Goal: Transaction & Acquisition: Purchase product/service

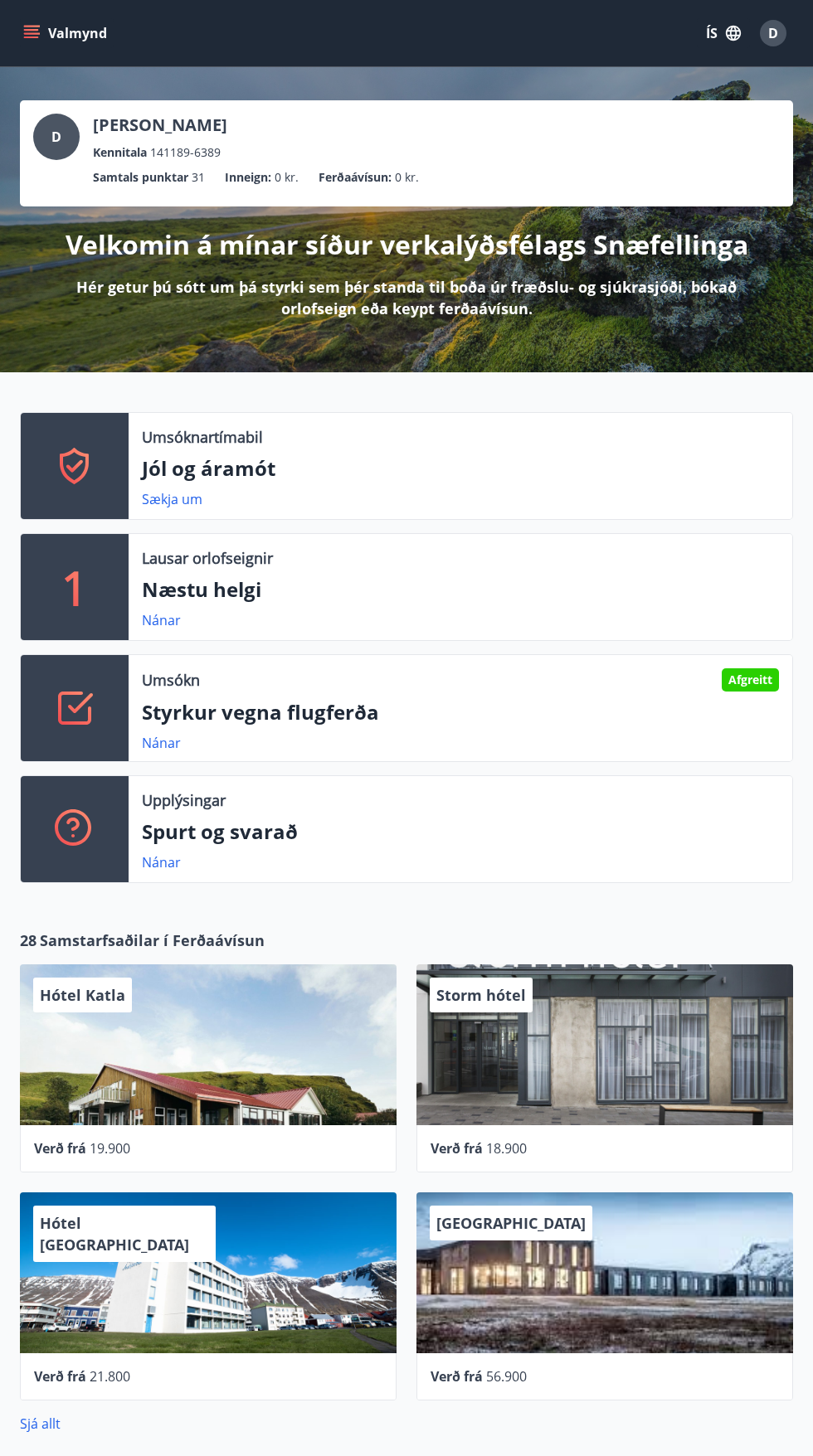
click at [711, 33] on button "ÍS" at bounding box center [722, 33] width 53 height 30
click at [523, 103] on span "English" at bounding box center [524, 105] width 41 height 16
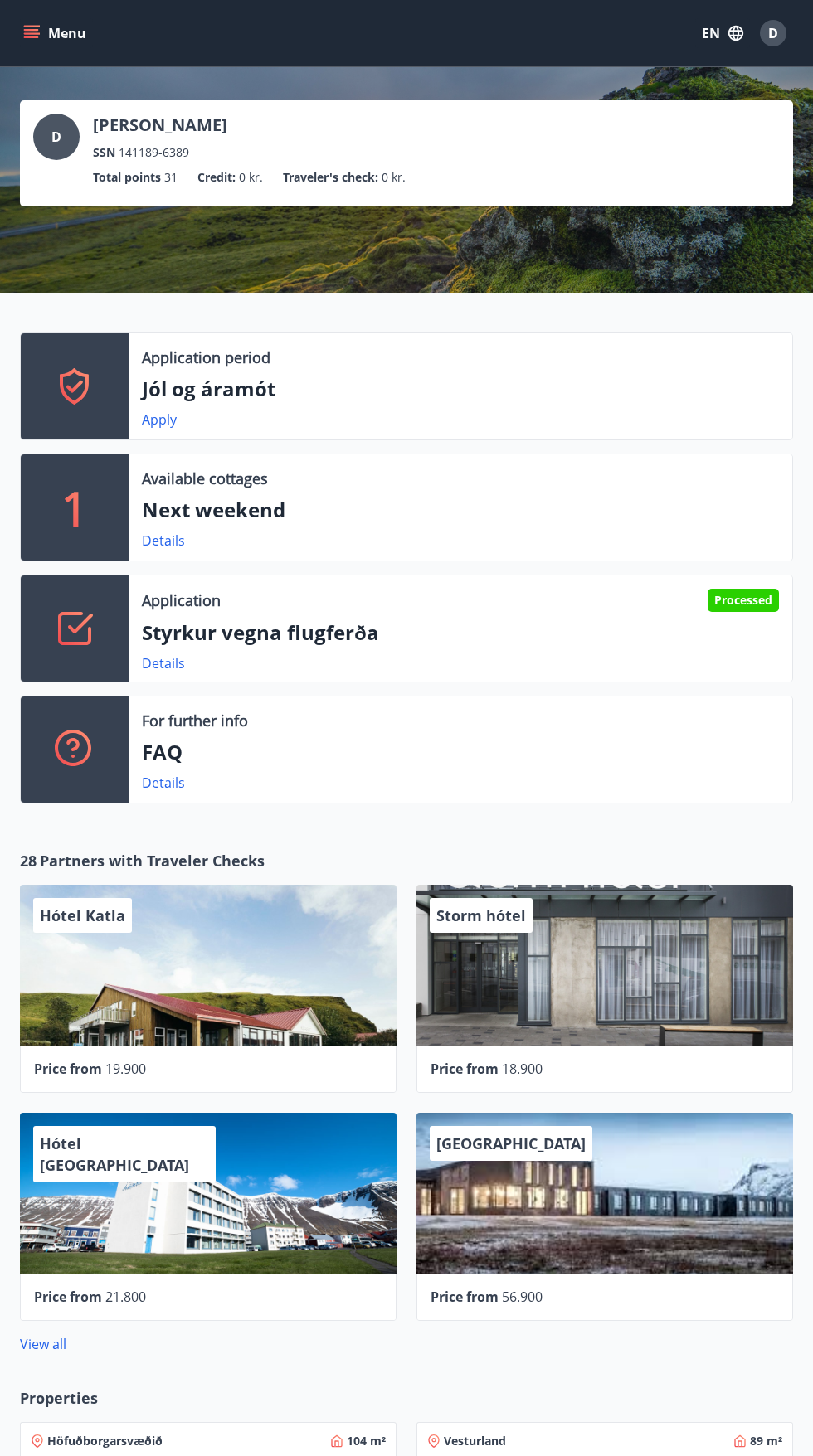
click at [48, 27] on button "Menu" at bounding box center [56, 33] width 73 height 30
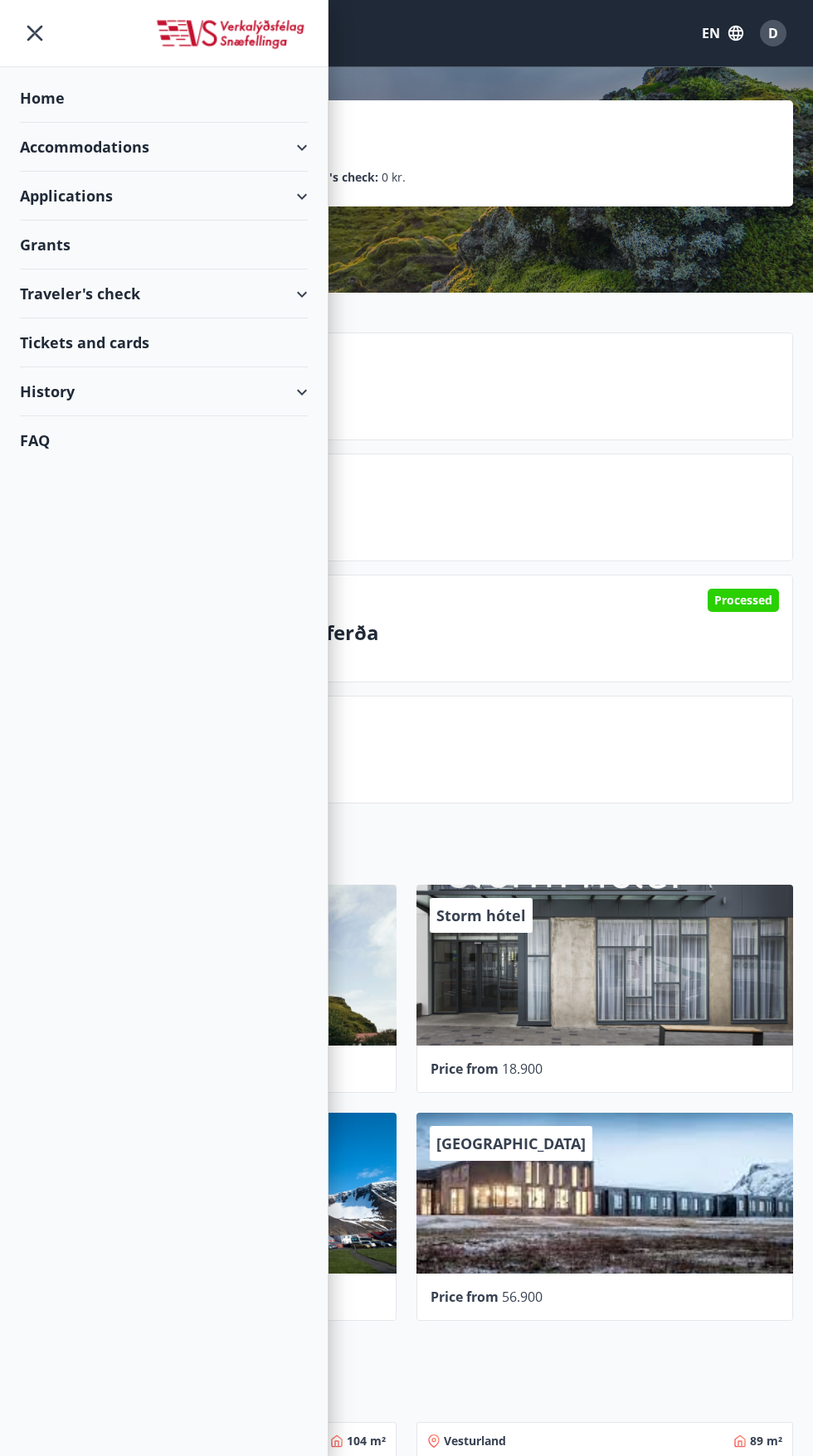
click at [304, 273] on div "Traveler's check" at bounding box center [163, 293] width 288 height 49
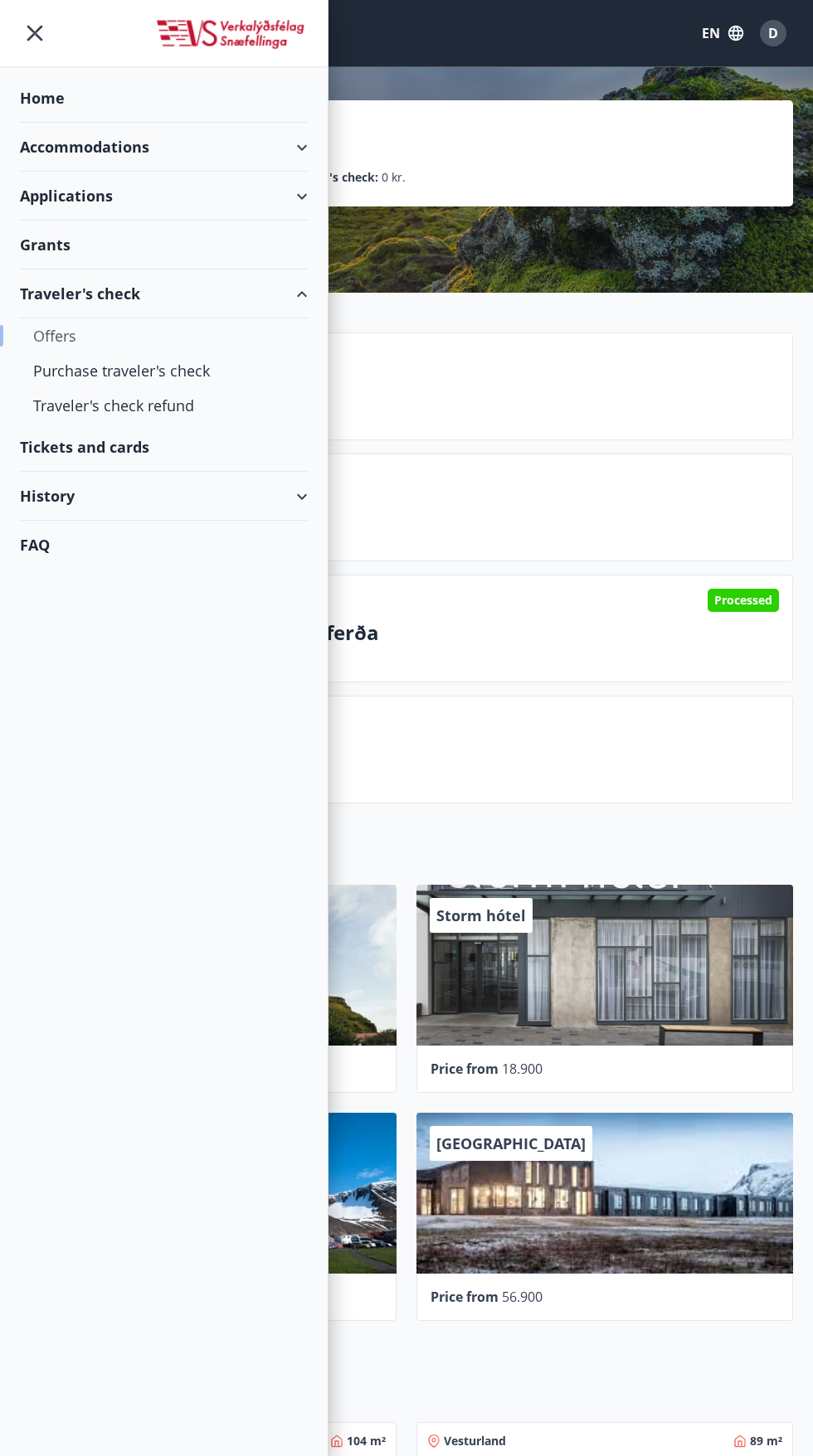
click at [48, 326] on div "Offers" at bounding box center [163, 336] width 261 height 35
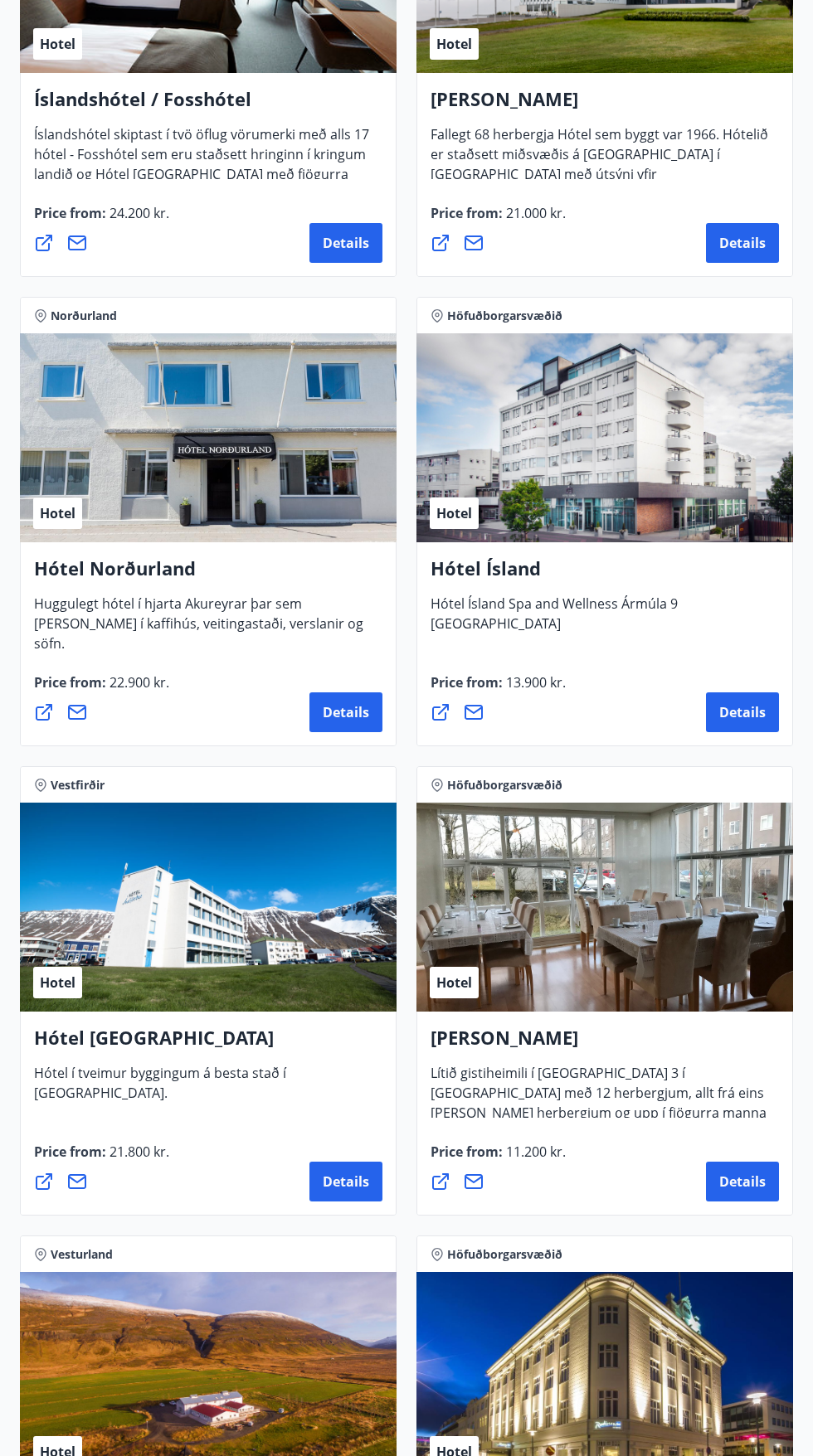
scroll to position [3294, 0]
click at [744, 707] on span "Details" at bounding box center [742, 712] width 47 height 18
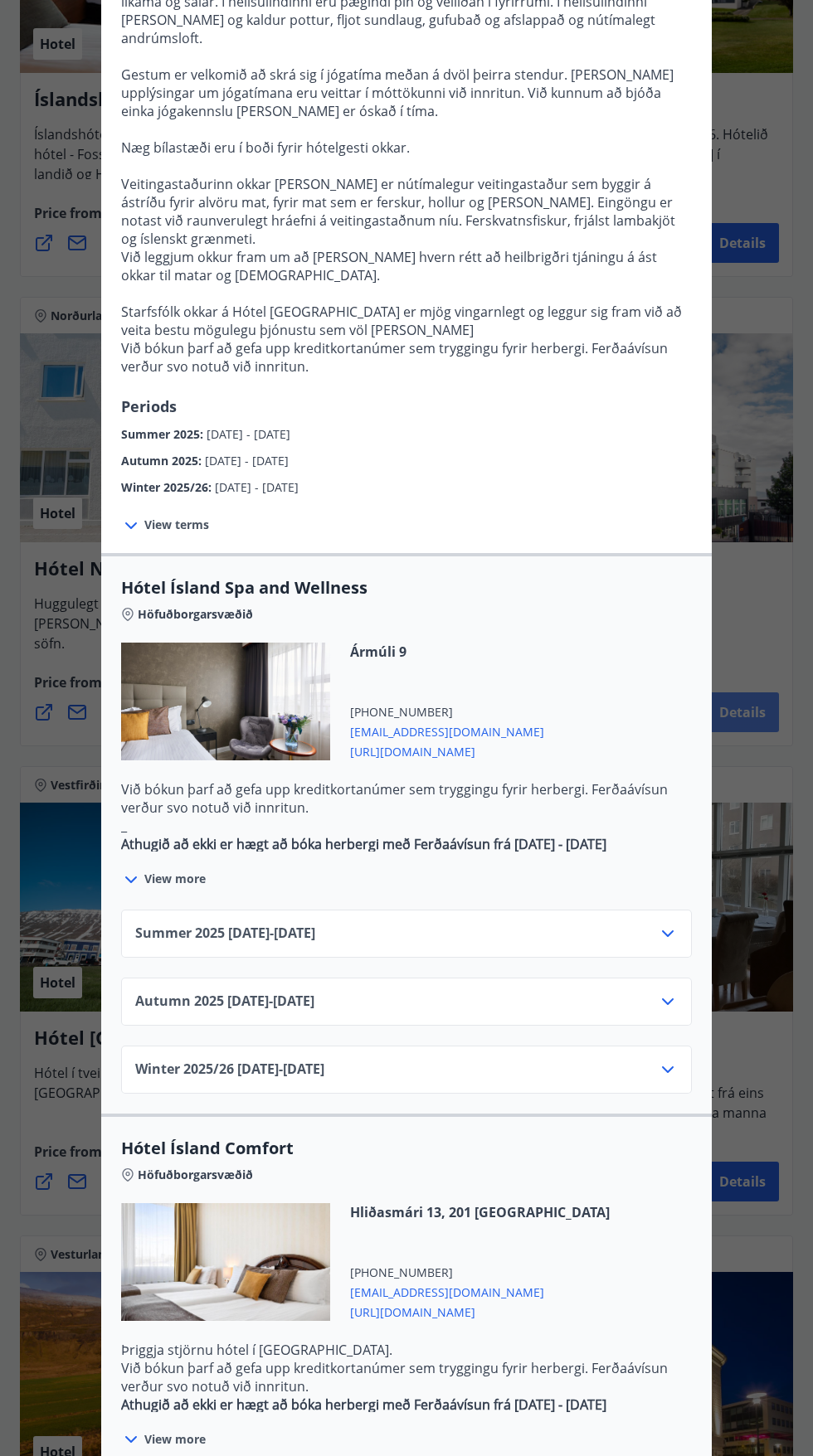
scroll to position [442, 0]
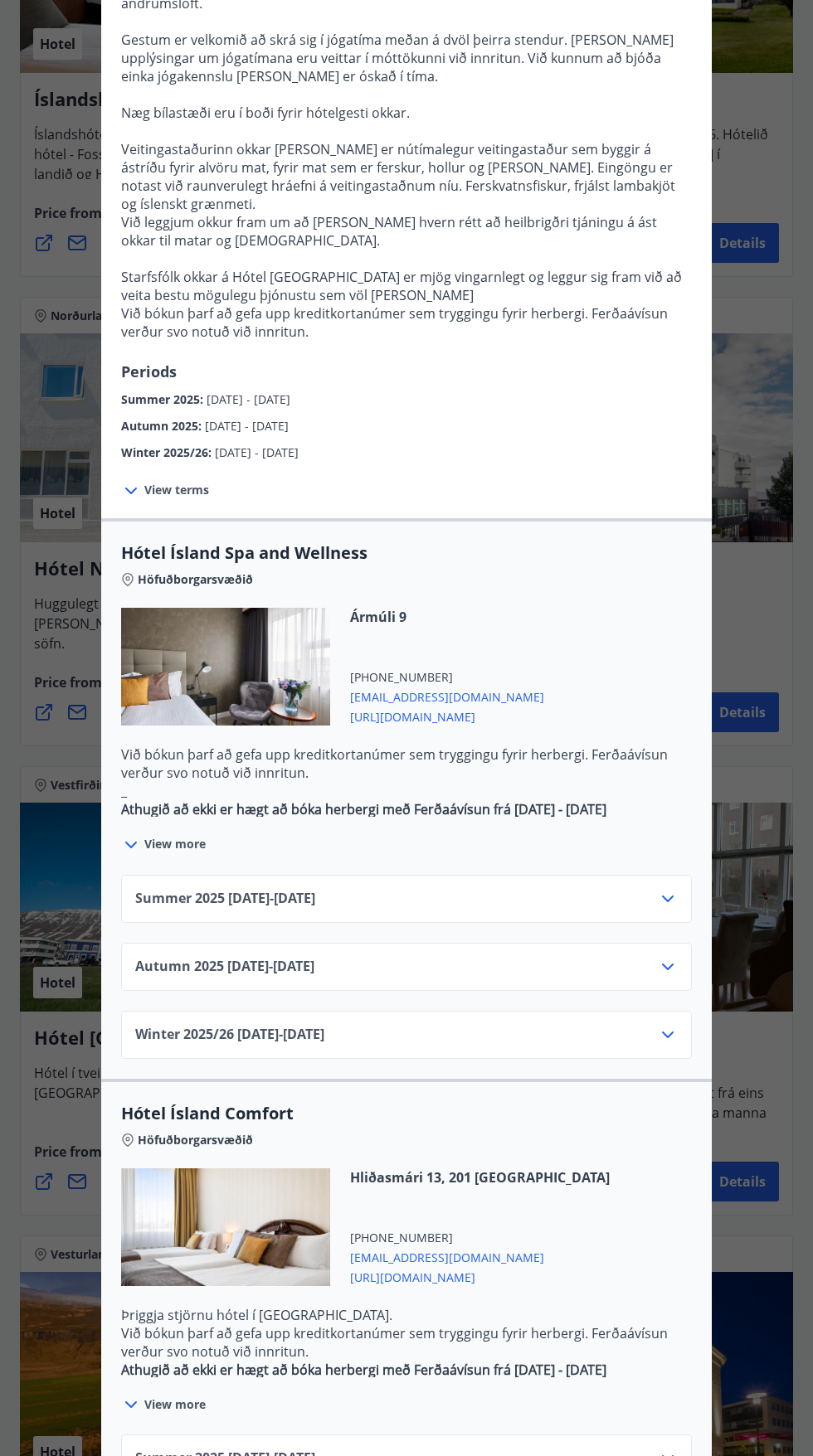
click at [661, 888] on icon at bounding box center [668, 898] width 20 height 20
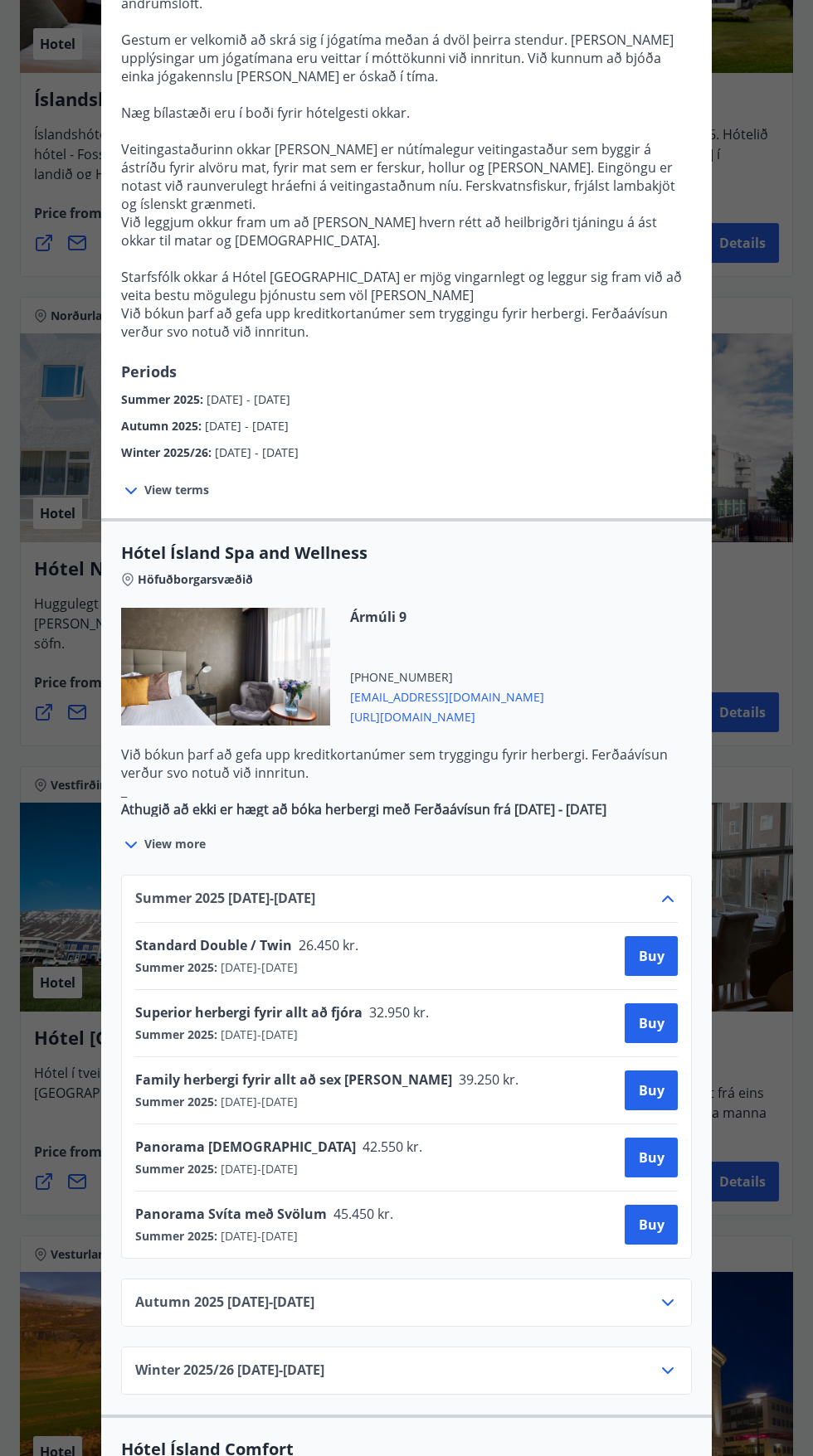
click at [668, 888] on icon at bounding box center [668, 898] width 20 height 20
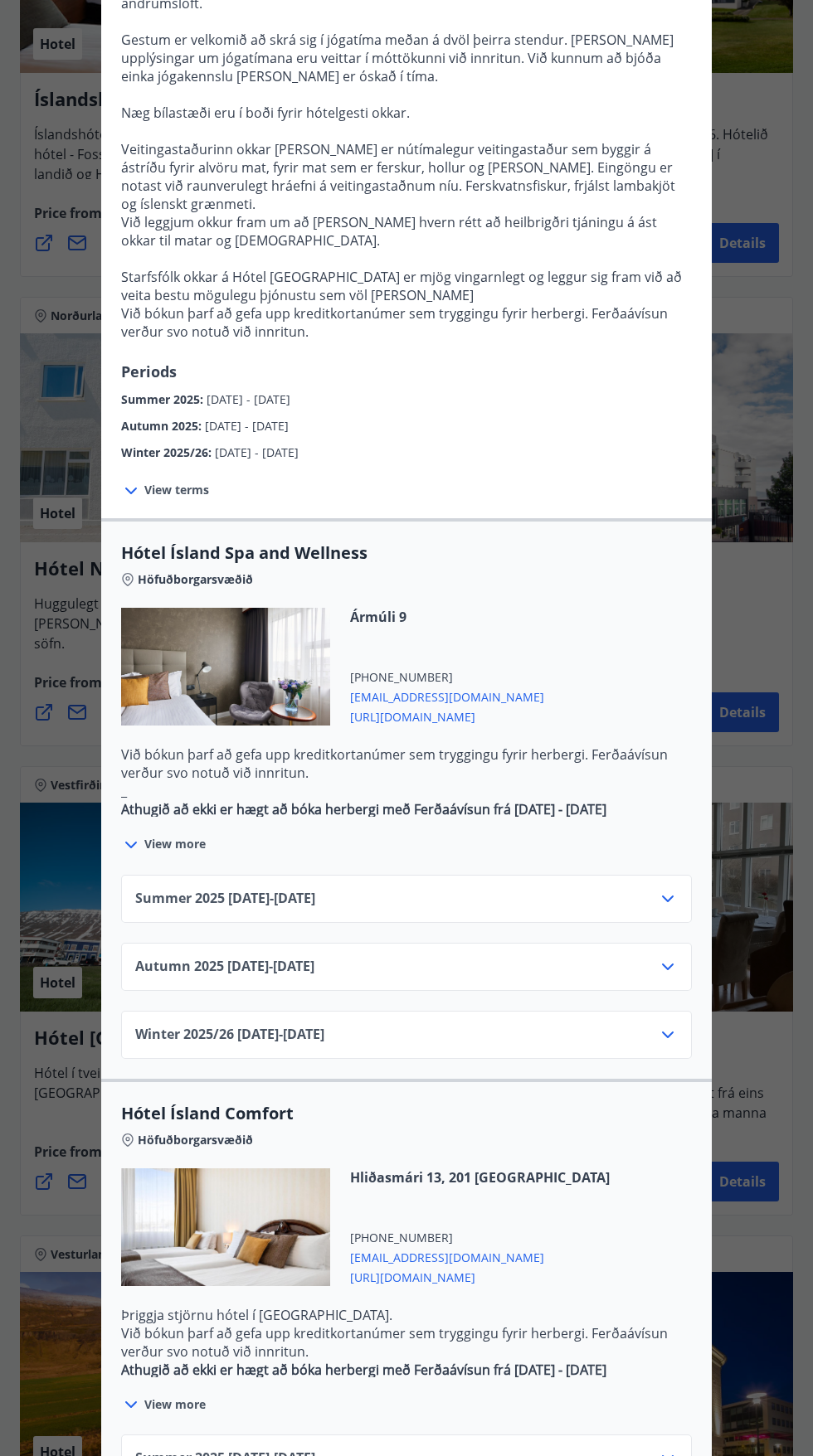
click at [668, 956] on icon at bounding box center [668, 966] width 20 height 20
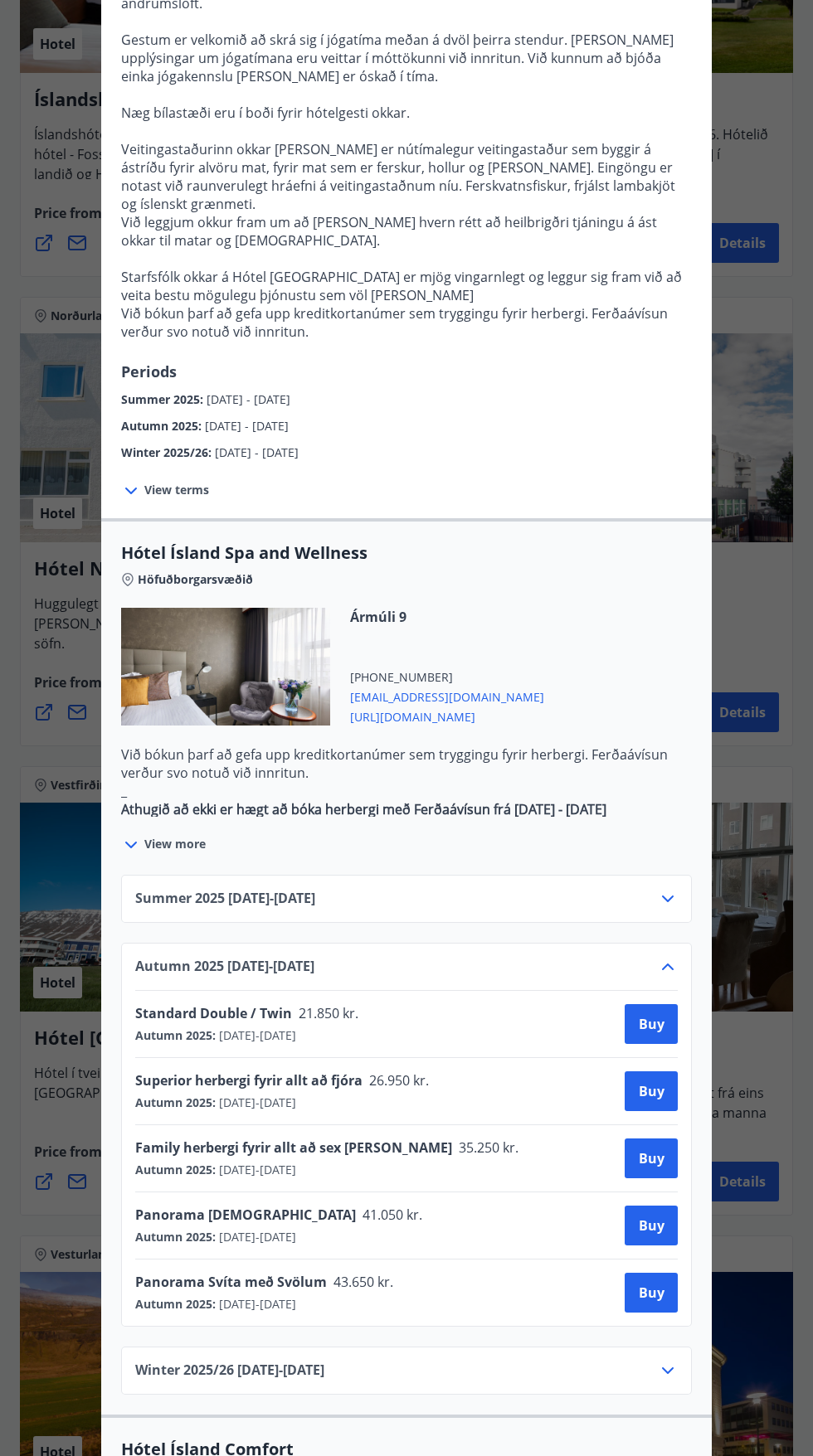
click at [668, 956] on icon at bounding box center [668, 966] width 20 height 20
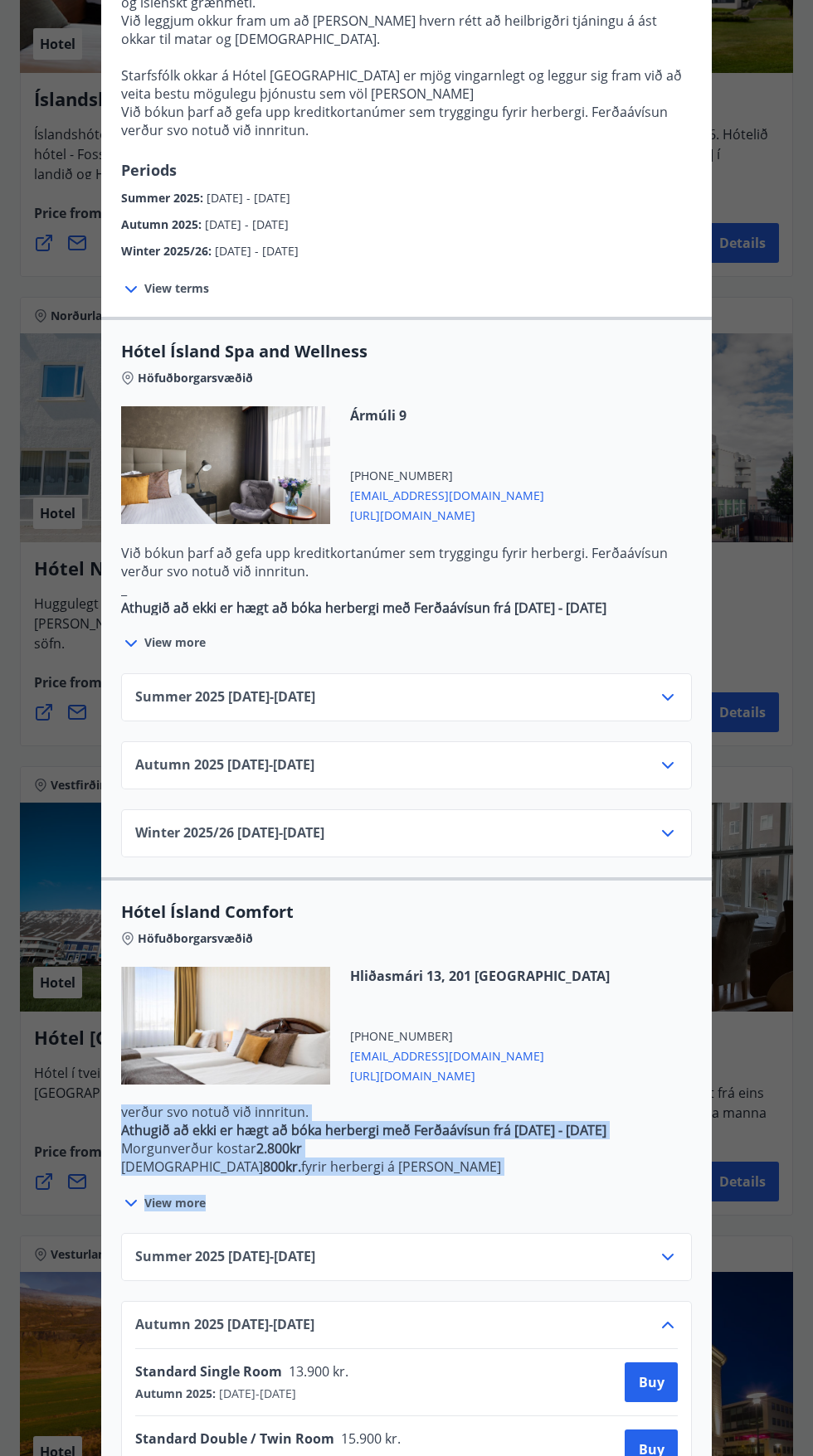
scroll to position [57, 0]
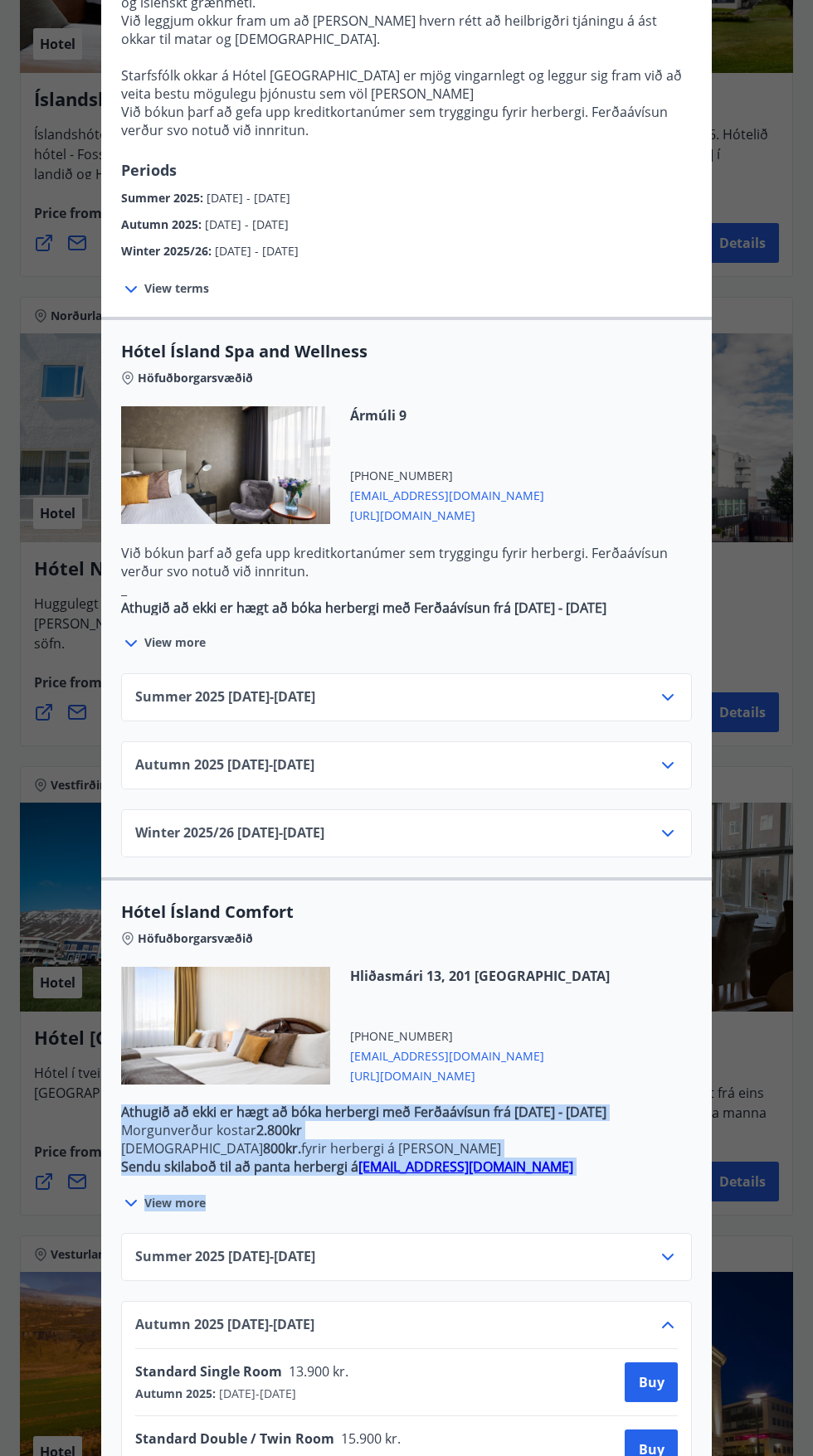
click at [627, 1120] on p "Morgunverður kostar 2.800kr" at bounding box center [406, 1129] width 571 height 18
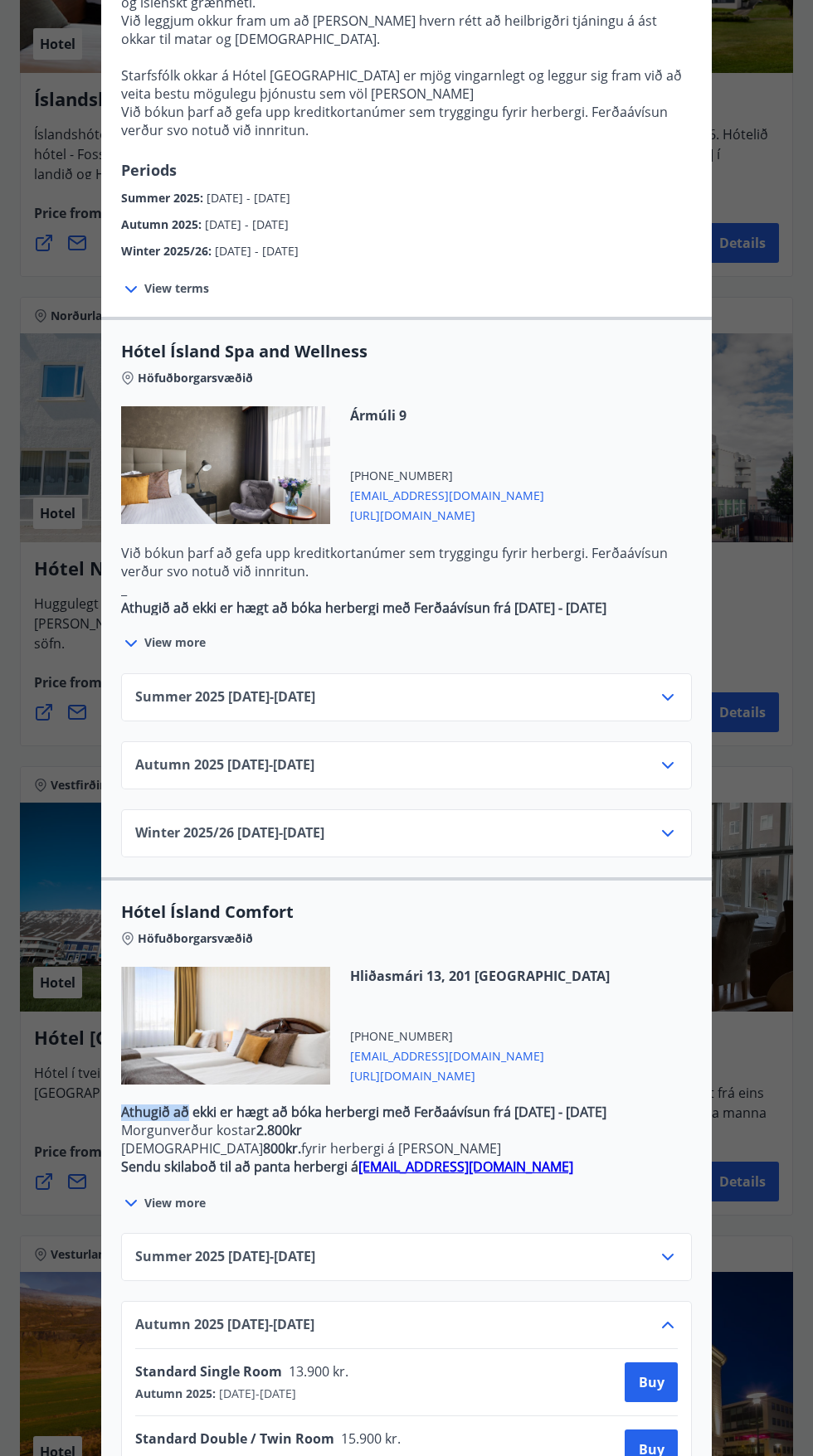
scroll to position [55, 0]
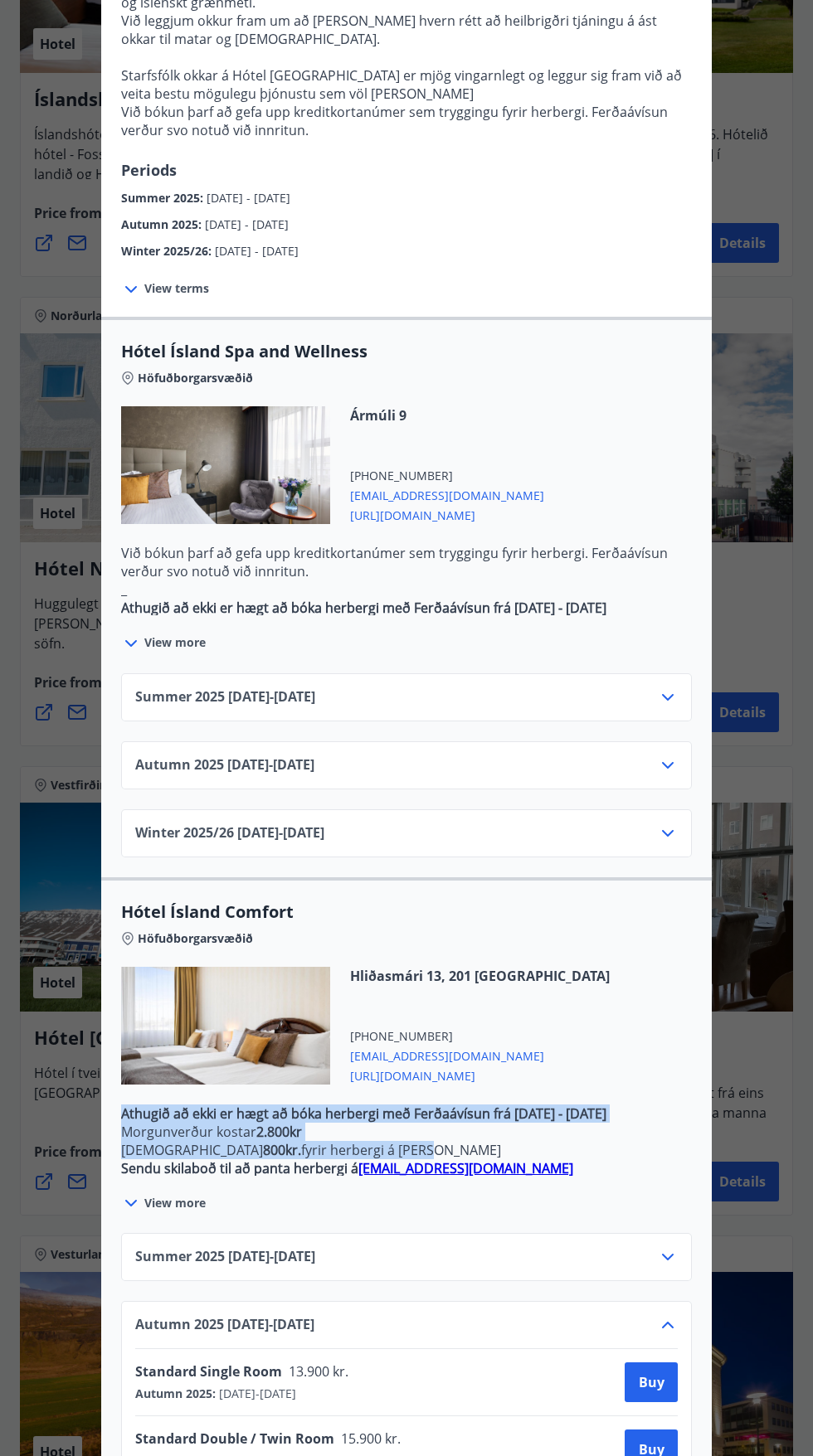
copy p "Athugið að ekki er hægt að bóka herbergi með Ferðaávísun frá [DATE] - [DATE] Mo…"
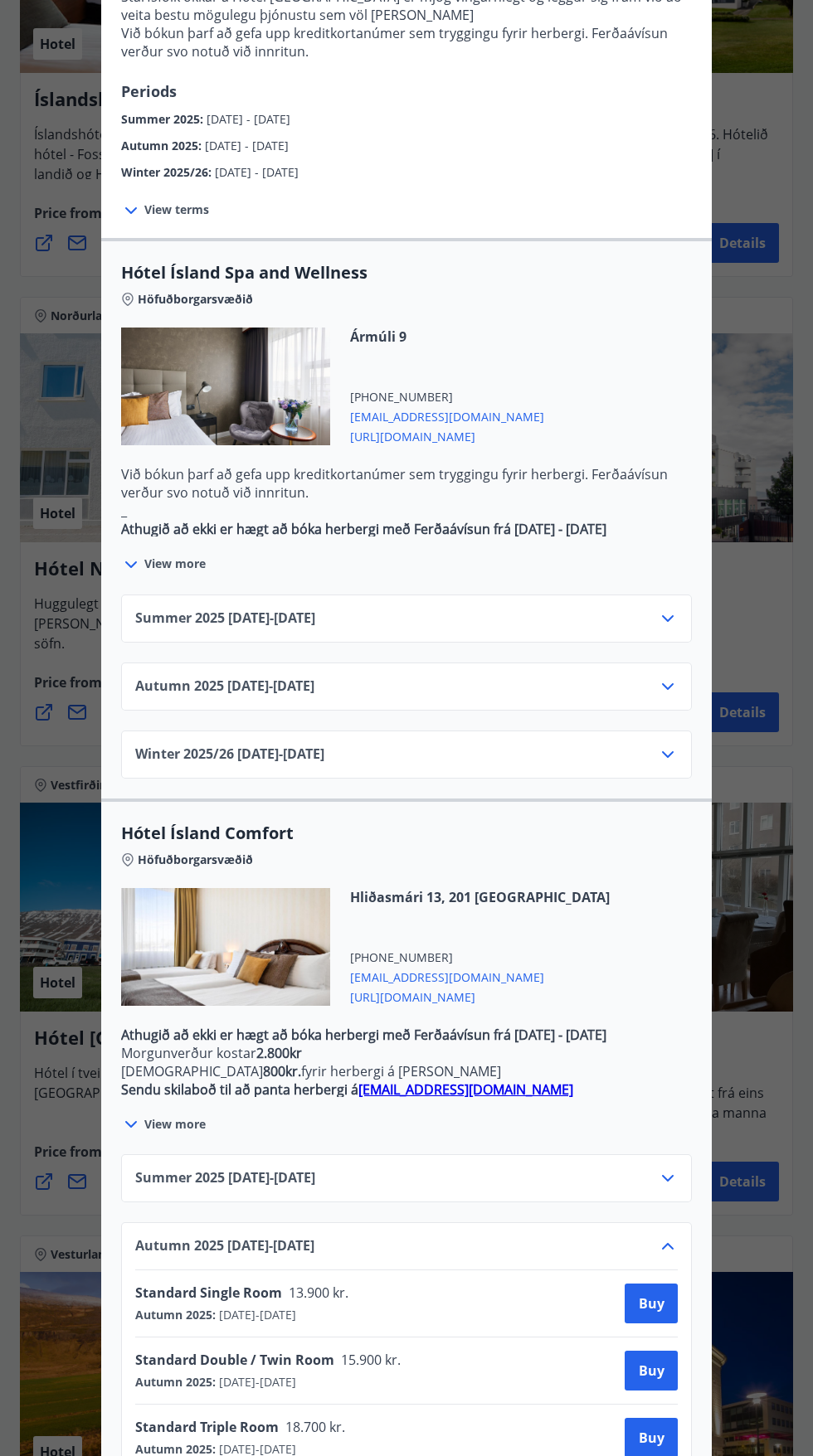
scroll to position [770, 0]
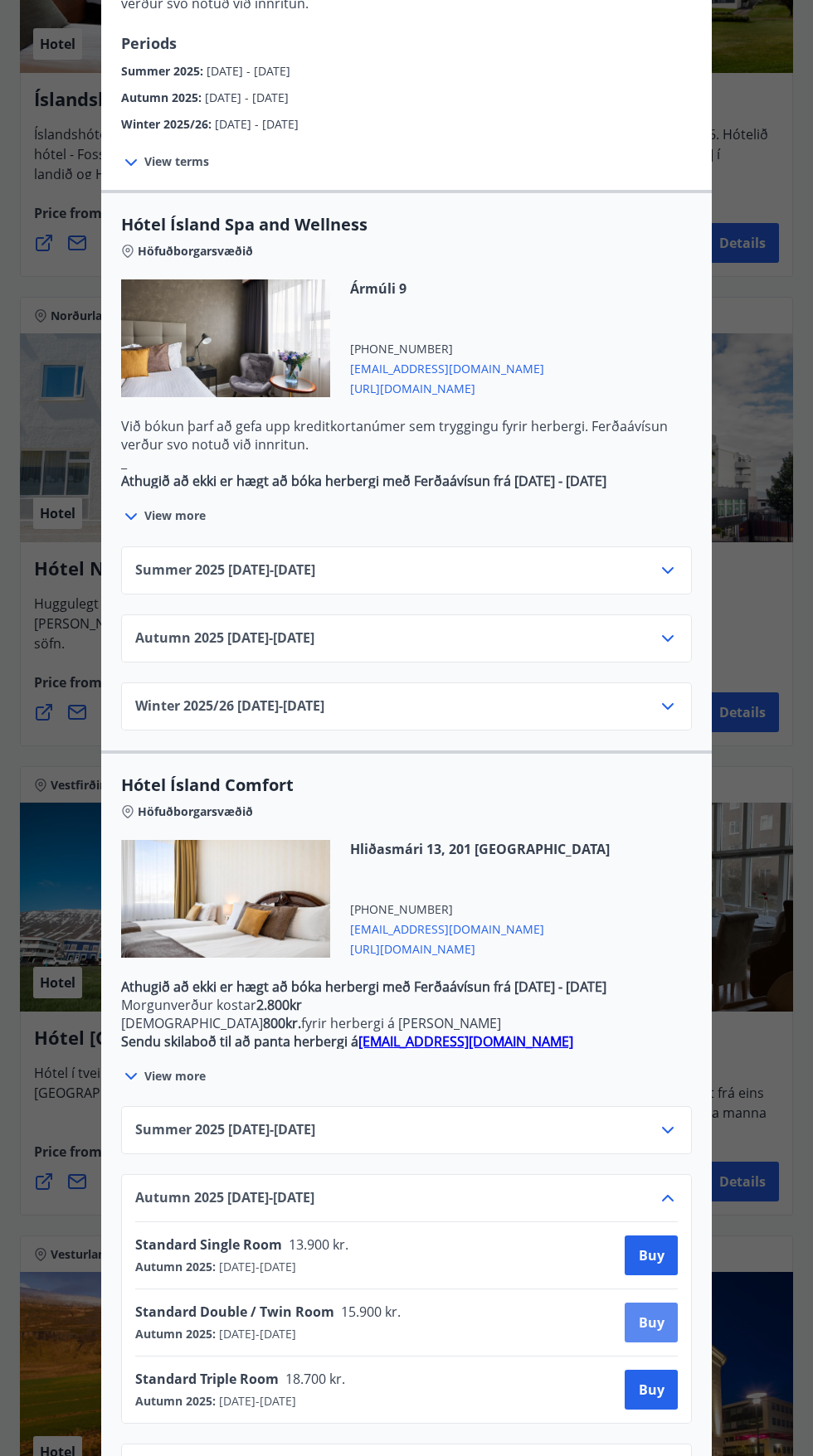
click at [650, 1313] on span "Buy" at bounding box center [652, 1322] width 26 height 18
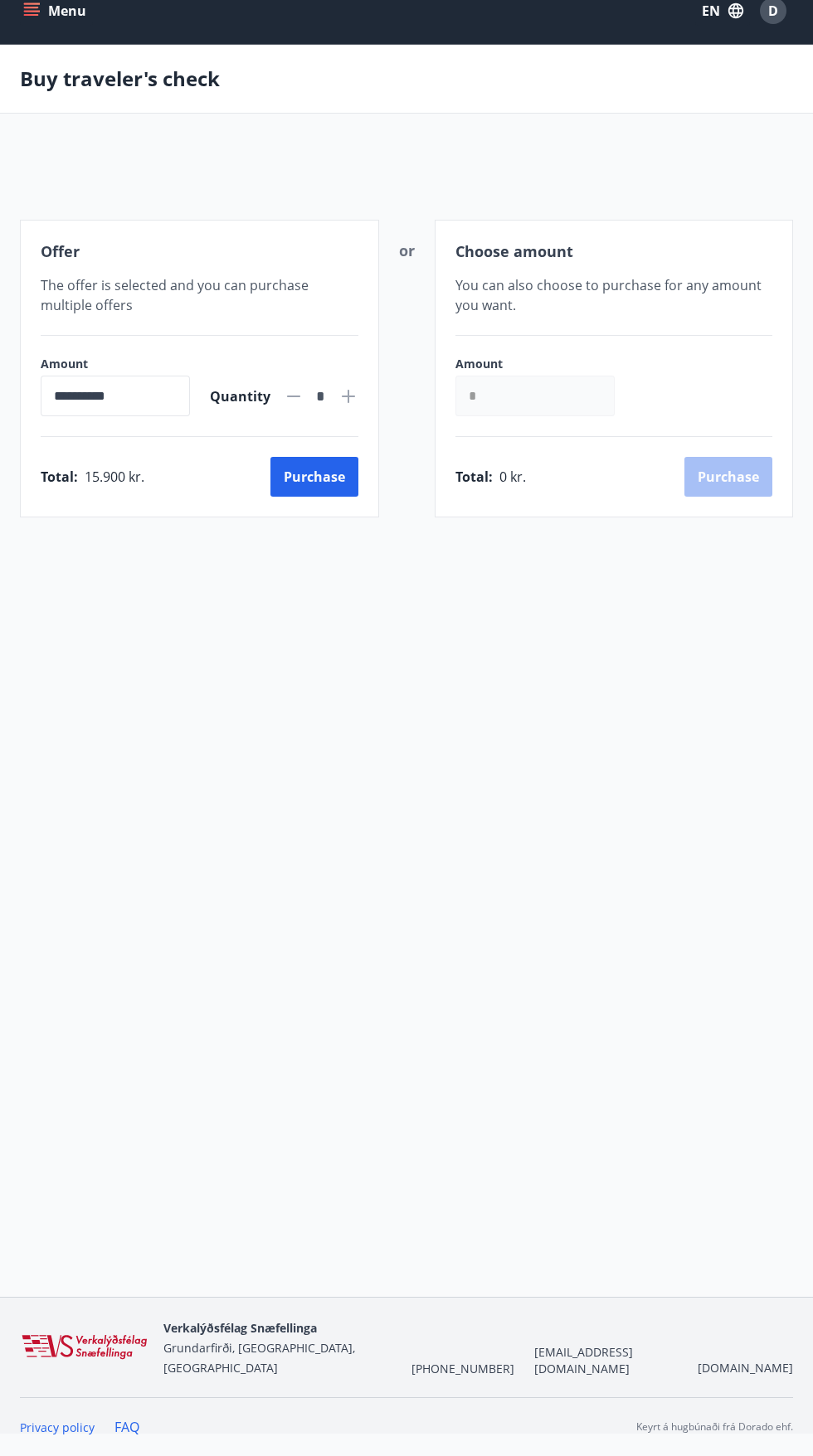
scroll to position [128, 0]
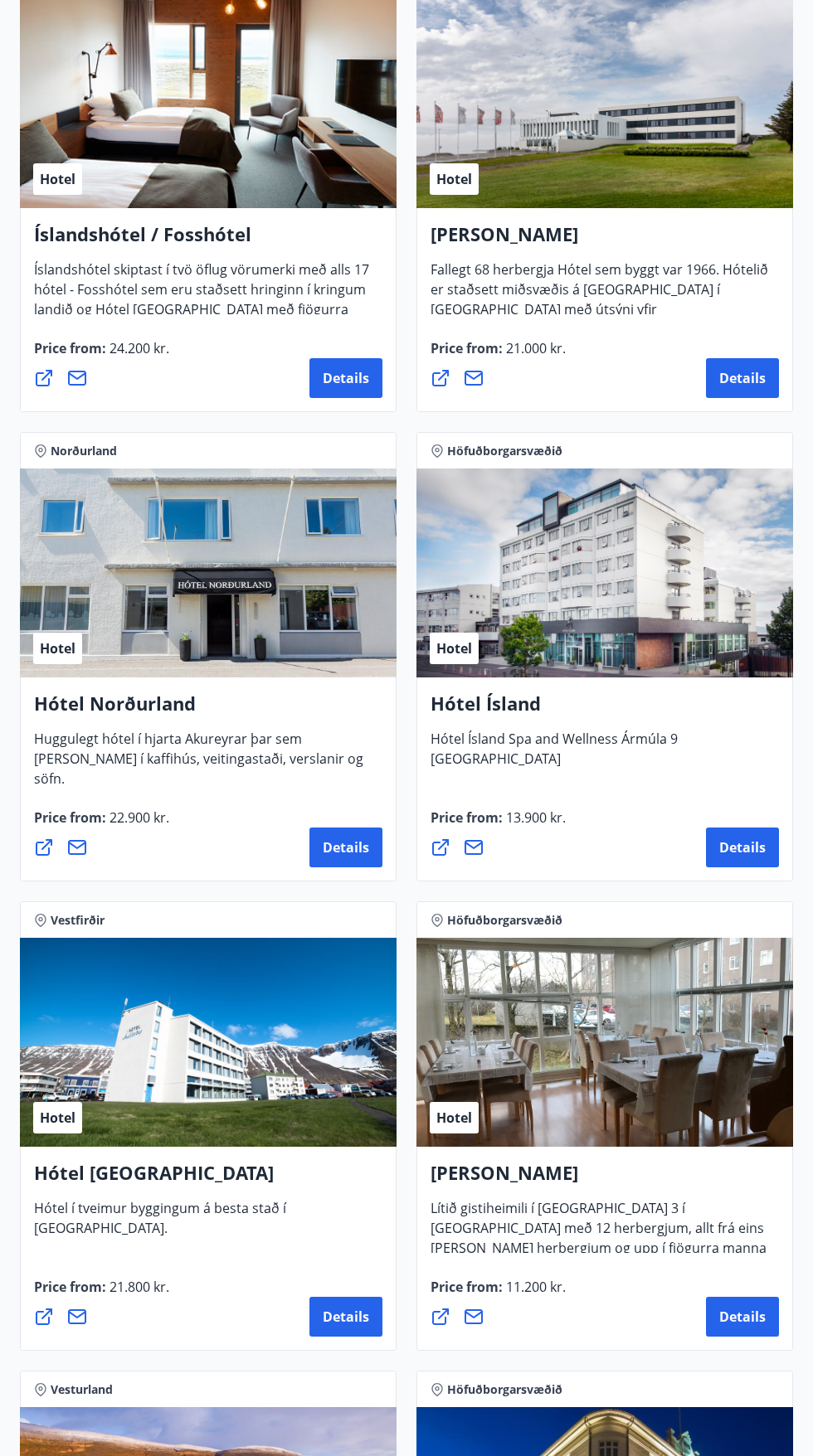
scroll to position [3176, 0]
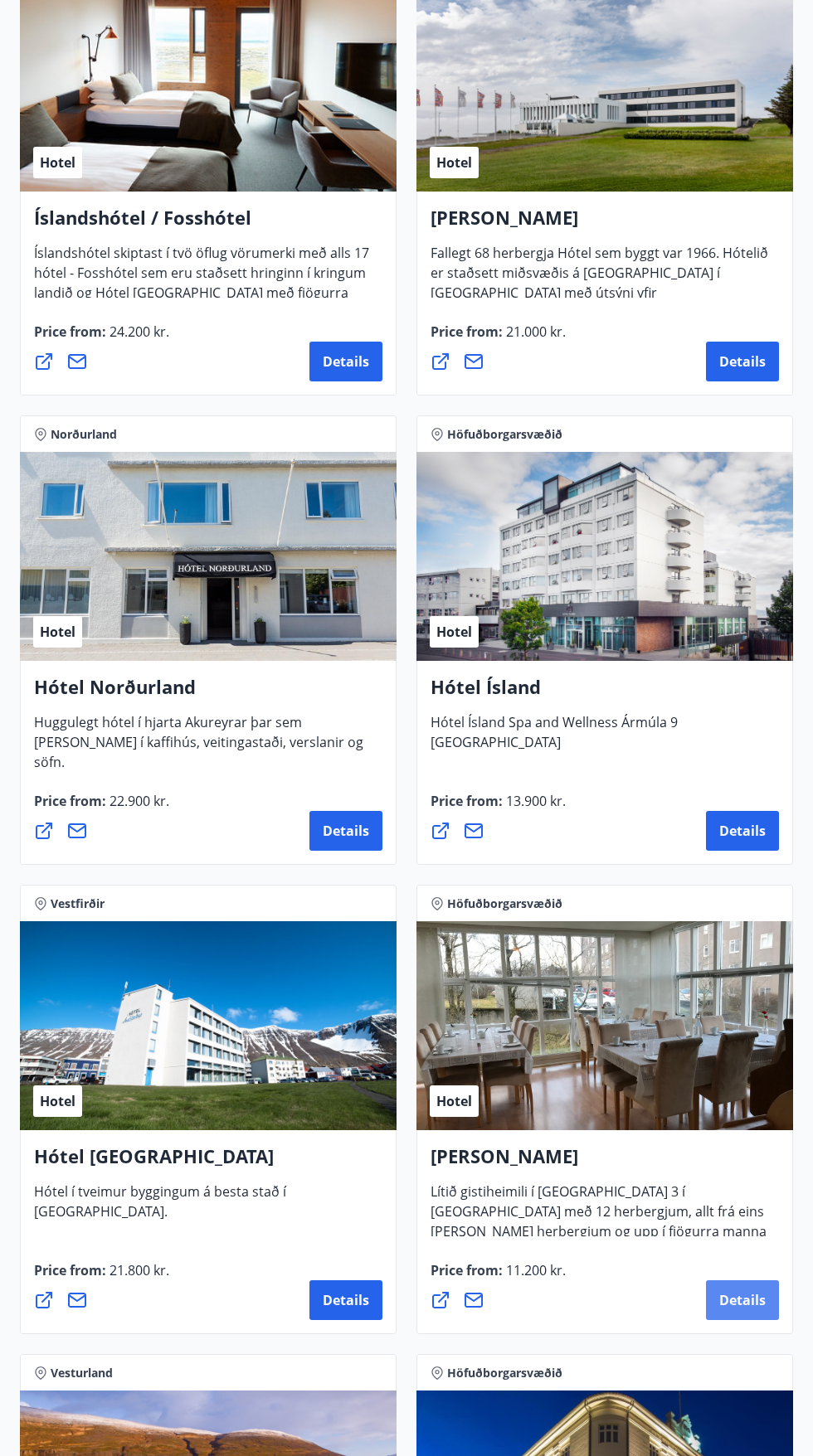
click at [741, 1291] on span "Details" at bounding box center [742, 1300] width 47 height 18
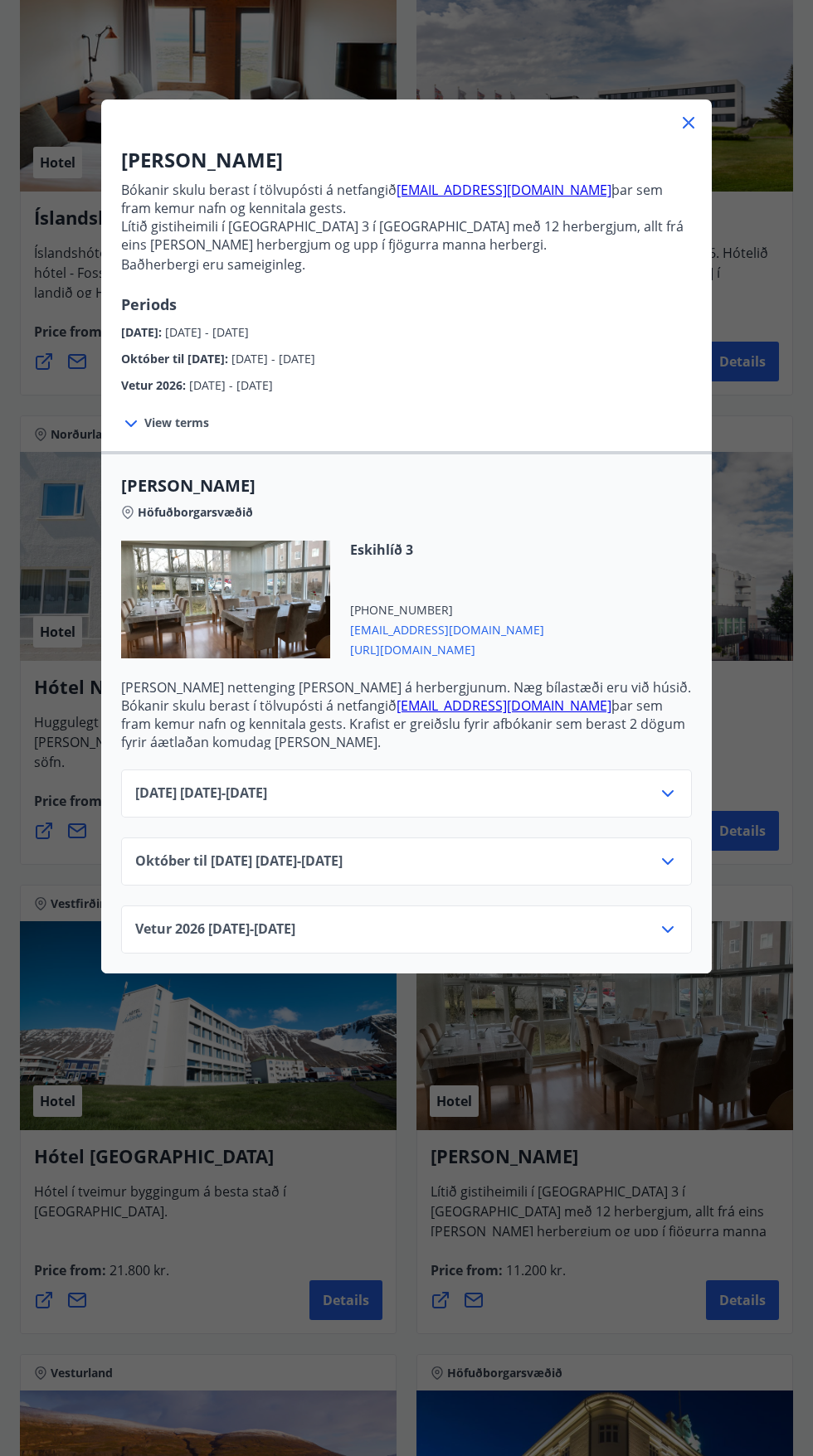
click at [660, 870] on icon at bounding box center [668, 861] width 20 height 20
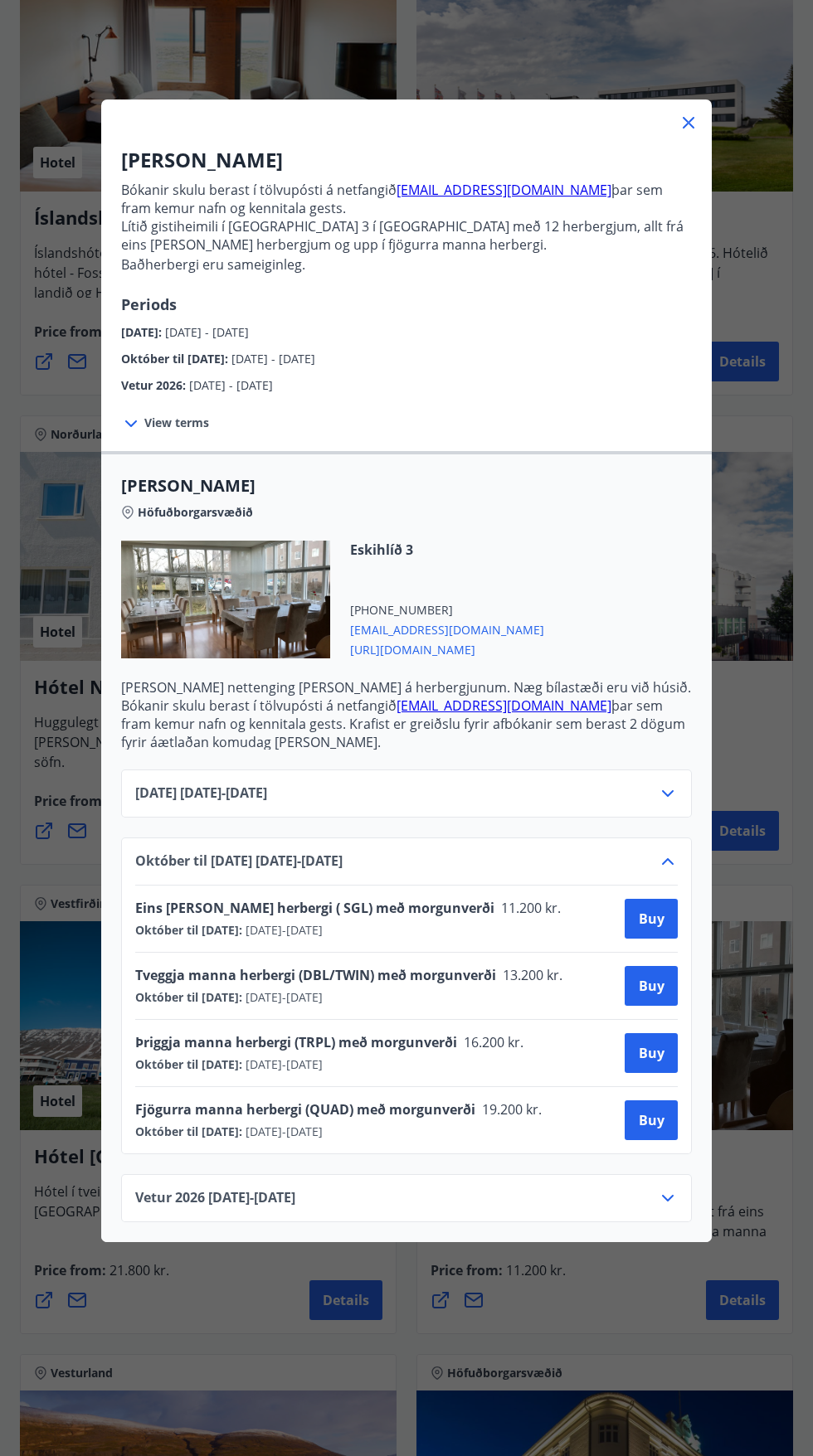
click at [573, 1309] on div "Alba gistiheimili Bókanir skulu berast í tölvupósti á netfangið [EMAIL_ADDRESS]…" at bounding box center [406, 728] width 813 height 1456
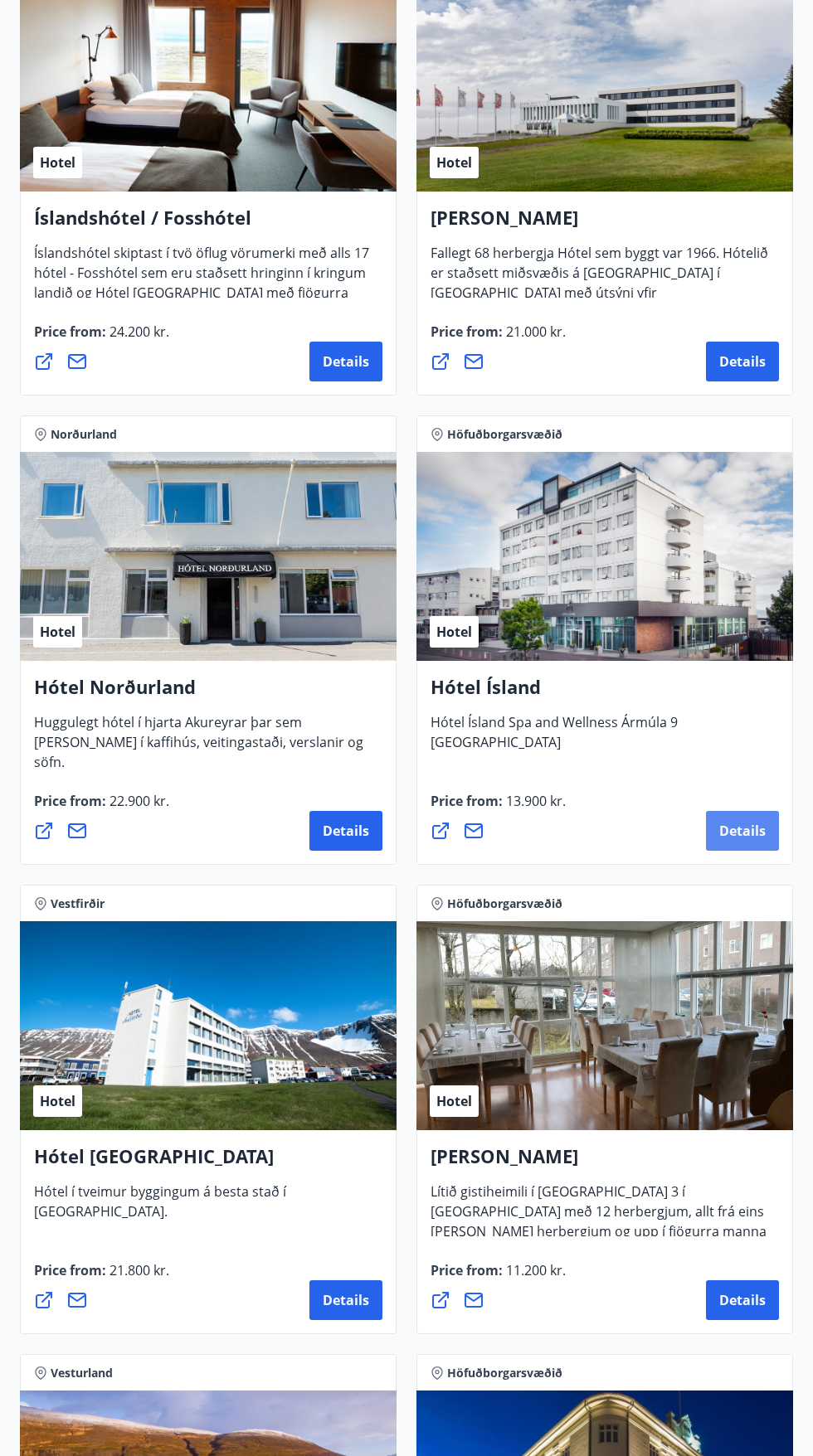
click at [755, 821] on button "Details" at bounding box center [741, 831] width 73 height 40
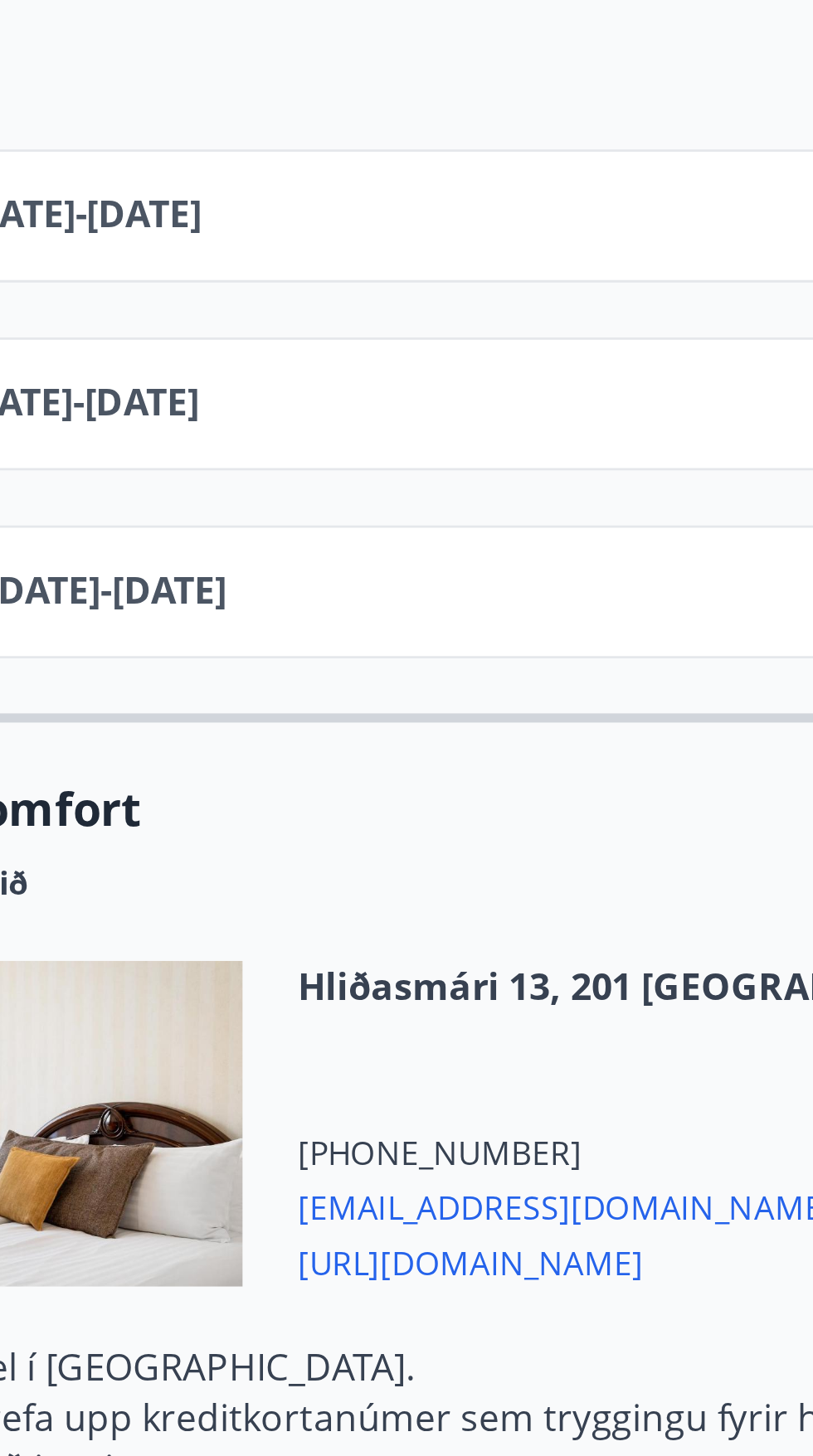
click at [437, 1246] on span "[EMAIL_ADDRESS][DOMAIN_NAME]" at bounding box center [479, 1256] width 260 height 20
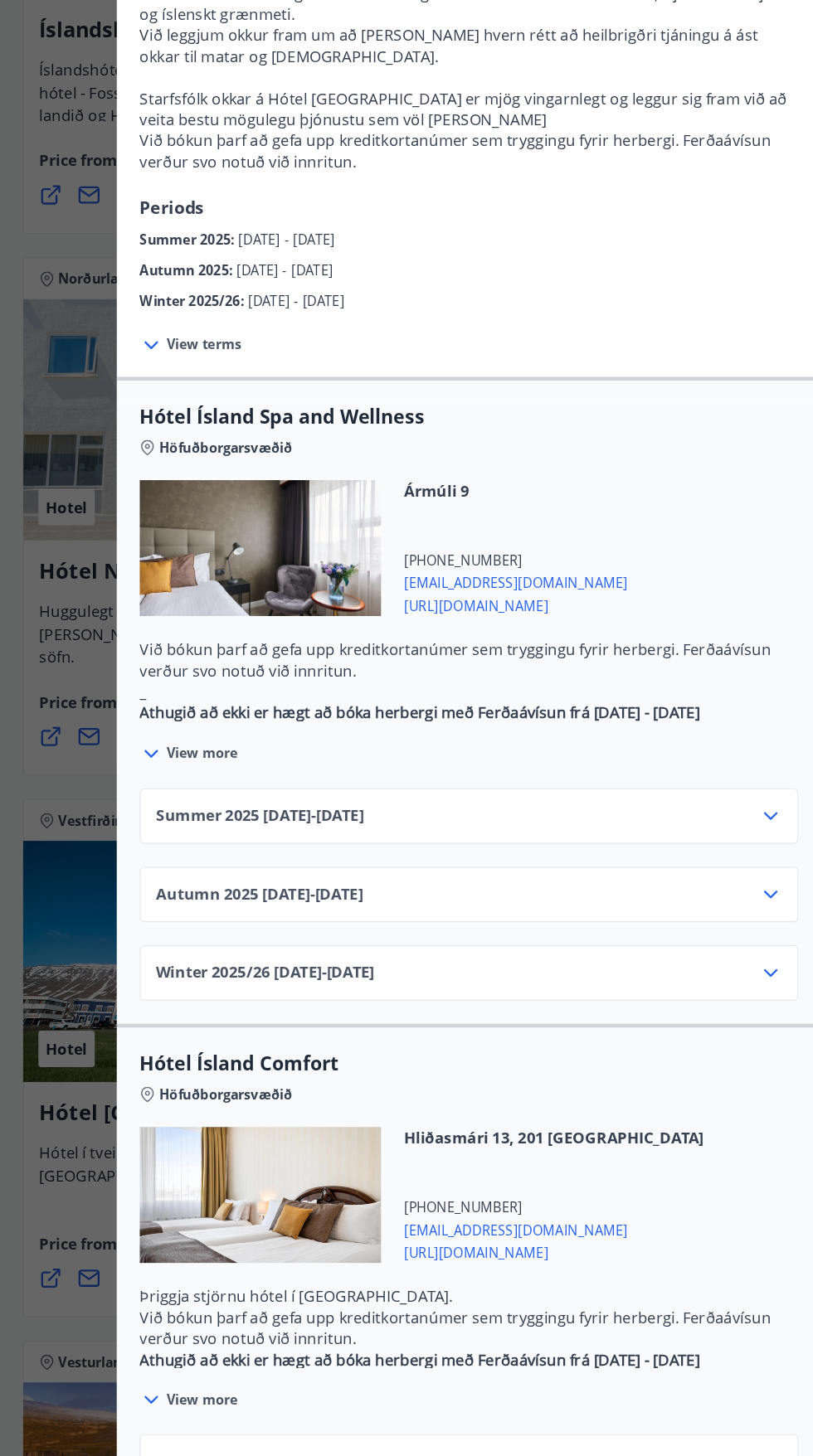
scroll to position [3173, 0]
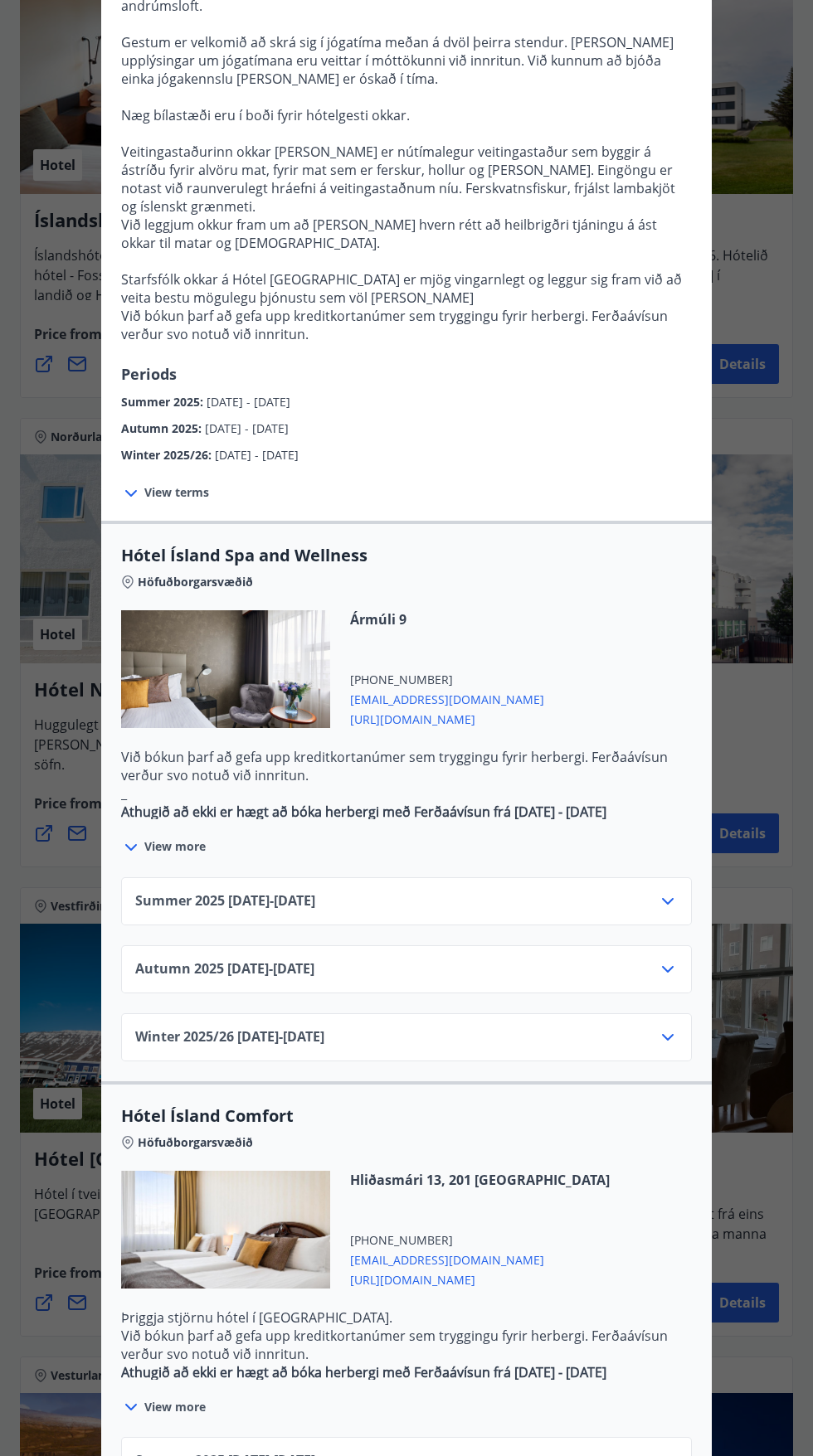
click at [44, 591] on div "Hótel Ísland Sendu skilaboð til að panta herbergi [EMAIL_ADDRESS][DOMAIN_NAME] …" at bounding box center [406, 289] width 813 height 1456
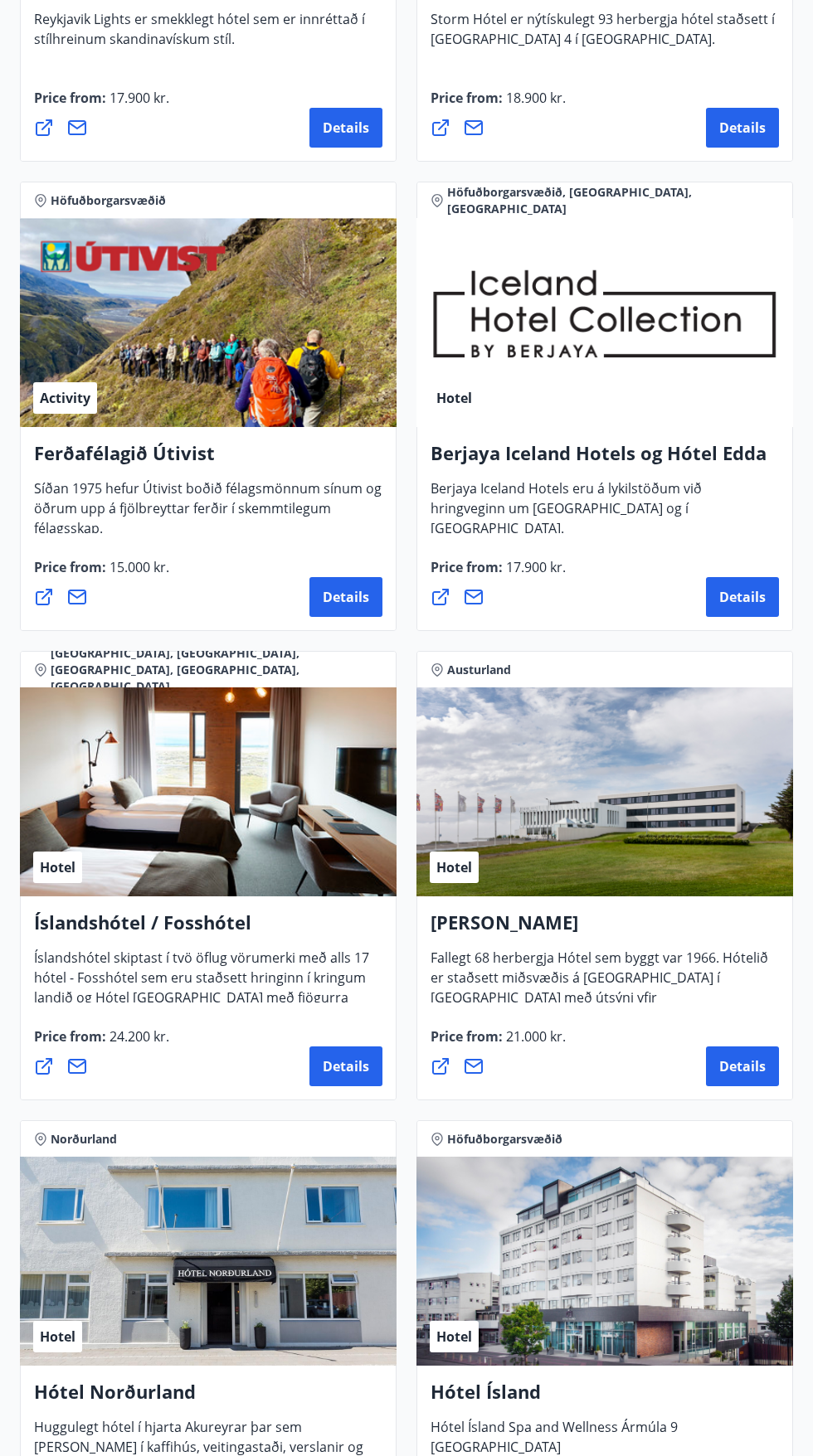
scroll to position [0, 0]
